Goal: Task Accomplishment & Management: Complete application form

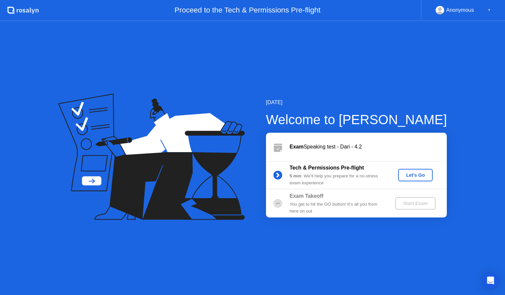
click at [413, 177] on div "Let's Go" at bounding box center [415, 175] width 29 height 5
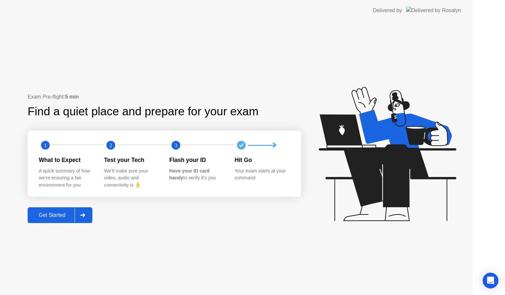
click at [413, 177] on icon at bounding box center [387, 154] width 137 height 135
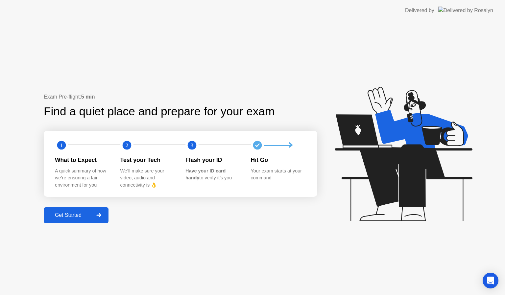
click at [73, 211] on button "Get Started" at bounding box center [76, 216] width 65 height 16
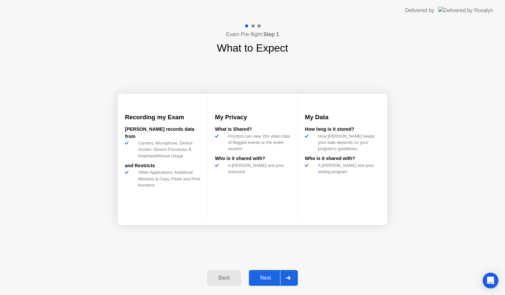
click at [267, 268] on div "Back Next" at bounding box center [252, 278] width 99 height 30
click at [270, 279] on div "Next" at bounding box center [265, 278] width 29 height 6
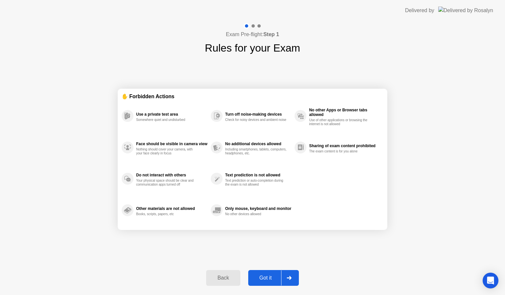
click at [270, 279] on div "Got it" at bounding box center [265, 278] width 31 height 6
select select "**********"
select select "*******"
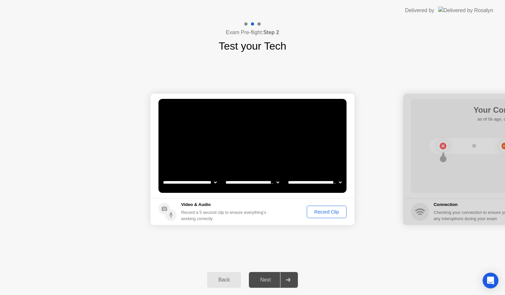
click at [320, 213] on div "Record Clip" at bounding box center [326, 212] width 35 height 5
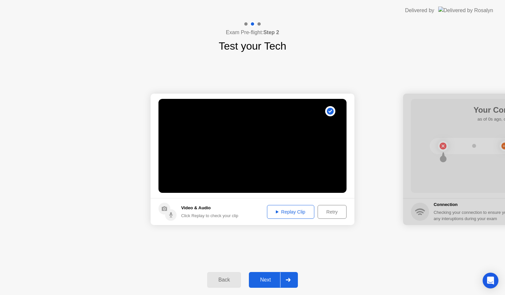
click at [271, 278] on div "Next" at bounding box center [265, 280] width 29 height 6
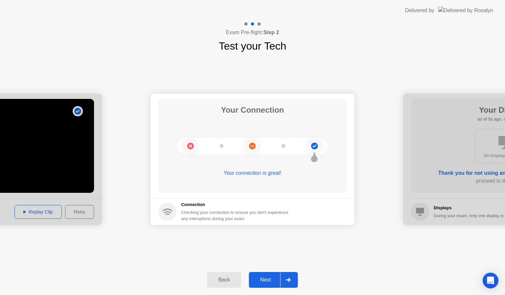
click at [266, 280] on div "Next" at bounding box center [265, 280] width 29 height 6
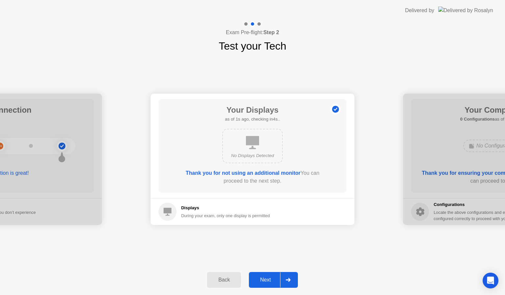
click at [266, 280] on div "Next" at bounding box center [265, 280] width 29 height 6
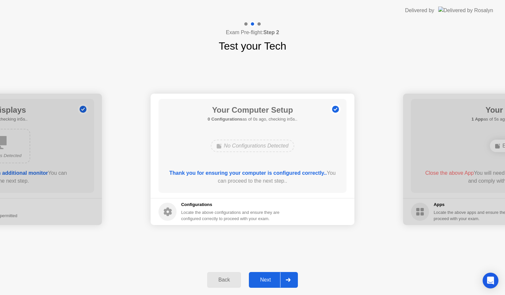
click at [266, 280] on div "Next" at bounding box center [265, 280] width 29 height 6
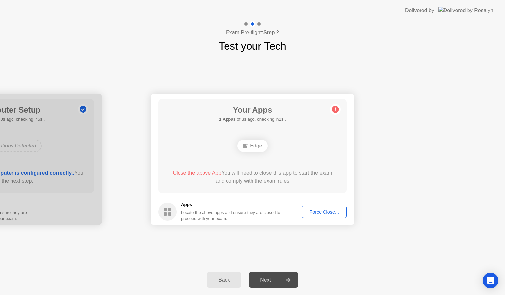
click at [314, 208] on button "Force Close..." at bounding box center [324, 212] width 45 height 12
click at [311, 212] on div "Force Close..." at bounding box center [324, 212] width 40 height 5
click at [322, 211] on div "Force Close..." at bounding box center [324, 212] width 40 height 5
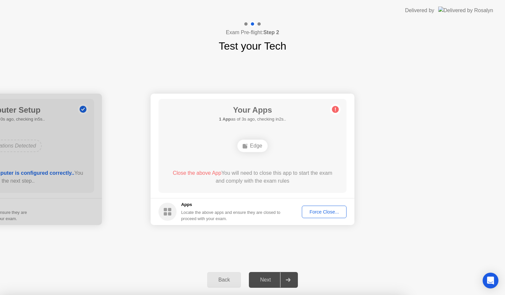
click at [322, 295] on div at bounding box center [252, 295] width 505 height 0
click at [312, 210] on div "Force Close..." at bounding box center [324, 212] width 40 height 5
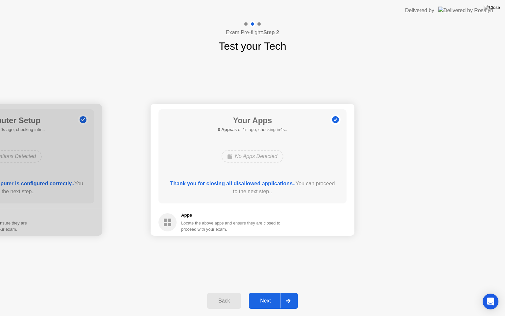
click at [272, 295] on div "Next" at bounding box center [265, 301] width 29 height 6
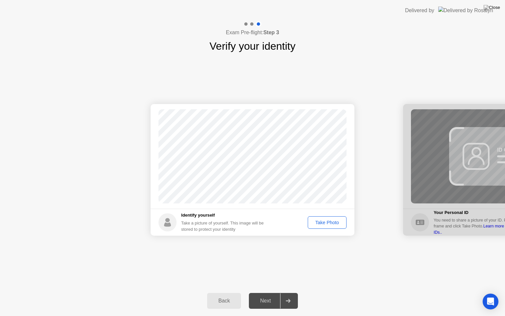
click at [325, 220] on div "Take Photo" at bounding box center [327, 222] width 34 height 5
click at [271, 295] on div "Next" at bounding box center [265, 301] width 29 height 6
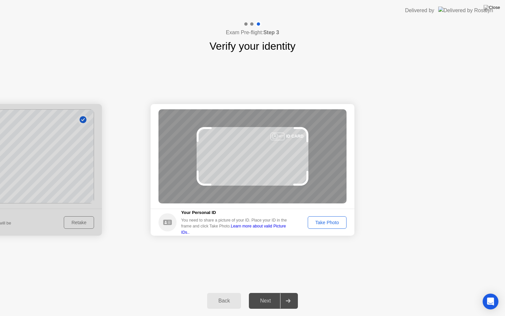
click at [327, 222] on div "Take Photo" at bounding box center [327, 222] width 34 height 5
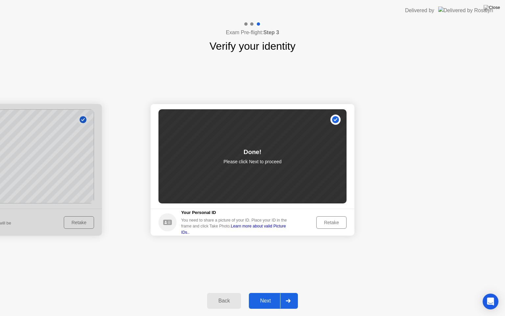
click at [274, 295] on div "Next" at bounding box center [265, 301] width 29 height 6
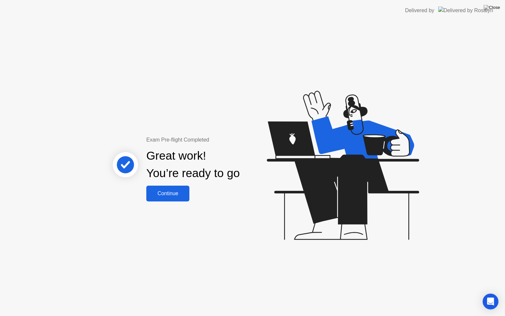
click at [163, 197] on button "Continue" at bounding box center [167, 194] width 43 height 16
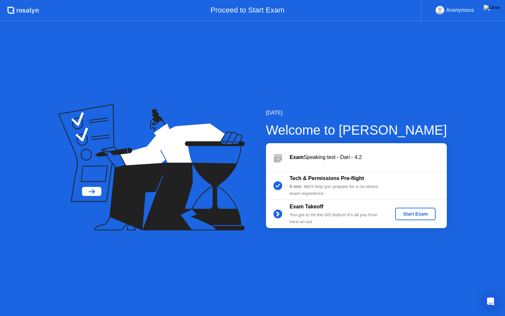
click at [412, 214] on div "Start Exam" at bounding box center [415, 213] width 35 height 5
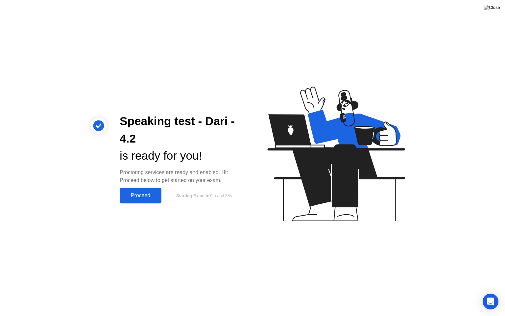
click at [145, 194] on div "Proceed" at bounding box center [141, 195] width 38 height 6
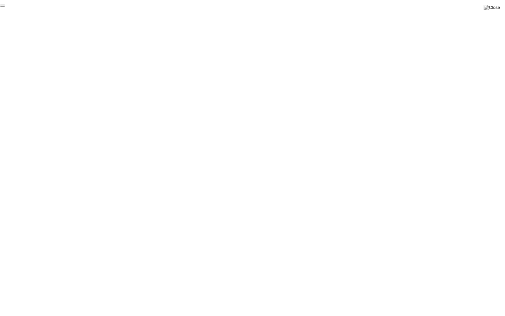
click div "End Proctoring Session"
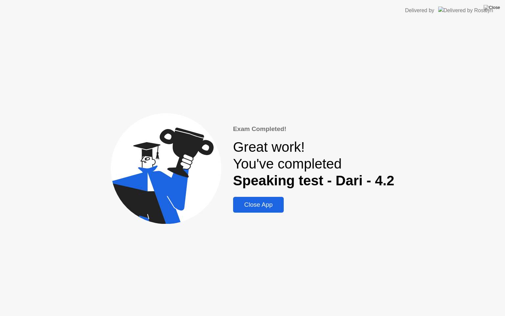
click at [264, 204] on div "Close App" at bounding box center [258, 204] width 47 height 7
